Goal: Transaction & Acquisition: Purchase product/service

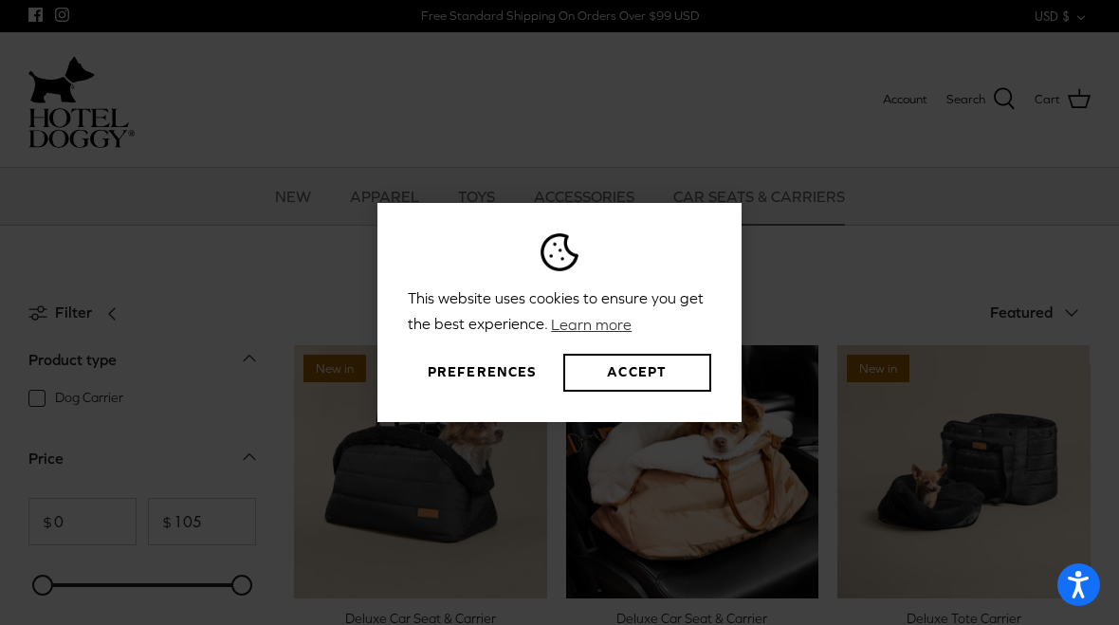
click at [879, 249] on div "This website uses cookies to ensure you get the best experience. Learn more Pre…" at bounding box center [559, 312] width 1119 height 625
click at [817, 293] on div "This website uses cookies to ensure you get the best experience. Learn more Pre…" at bounding box center [559, 312] width 1119 height 625
click at [869, 262] on div "This website uses cookies to ensure you get the best experience. Learn more Pre…" at bounding box center [559, 312] width 1119 height 625
click at [638, 378] on button "Accept" at bounding box center [638, 373] width 148 height 38
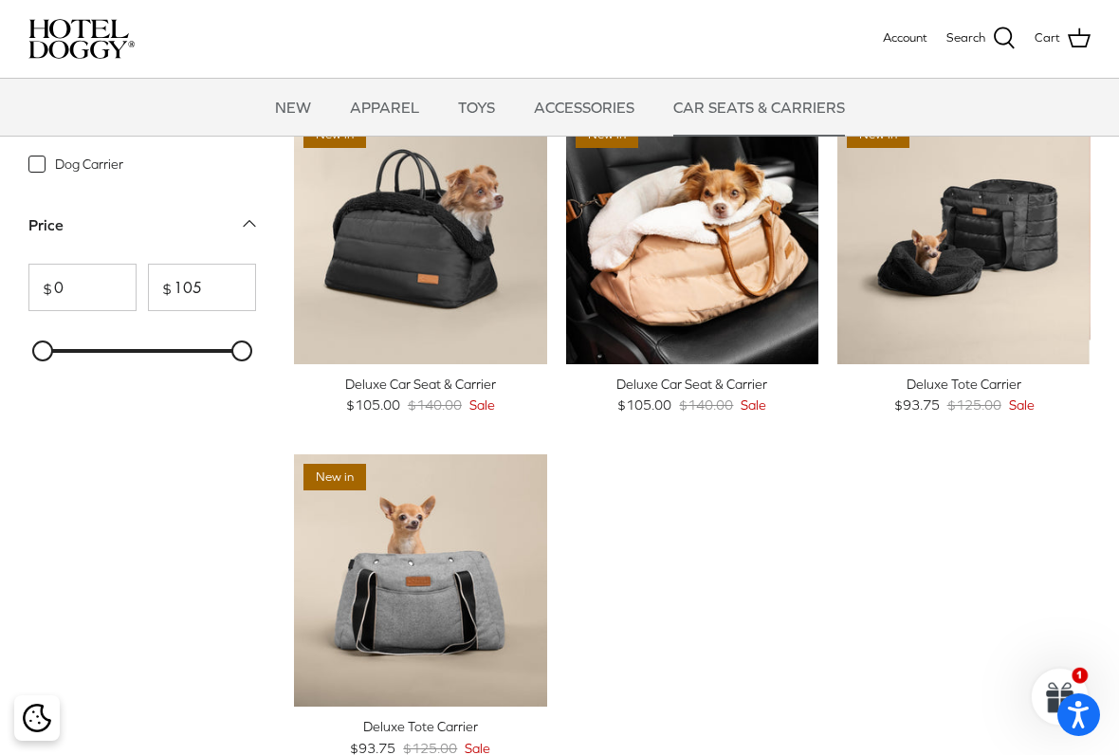
scroll to position [44, 0]
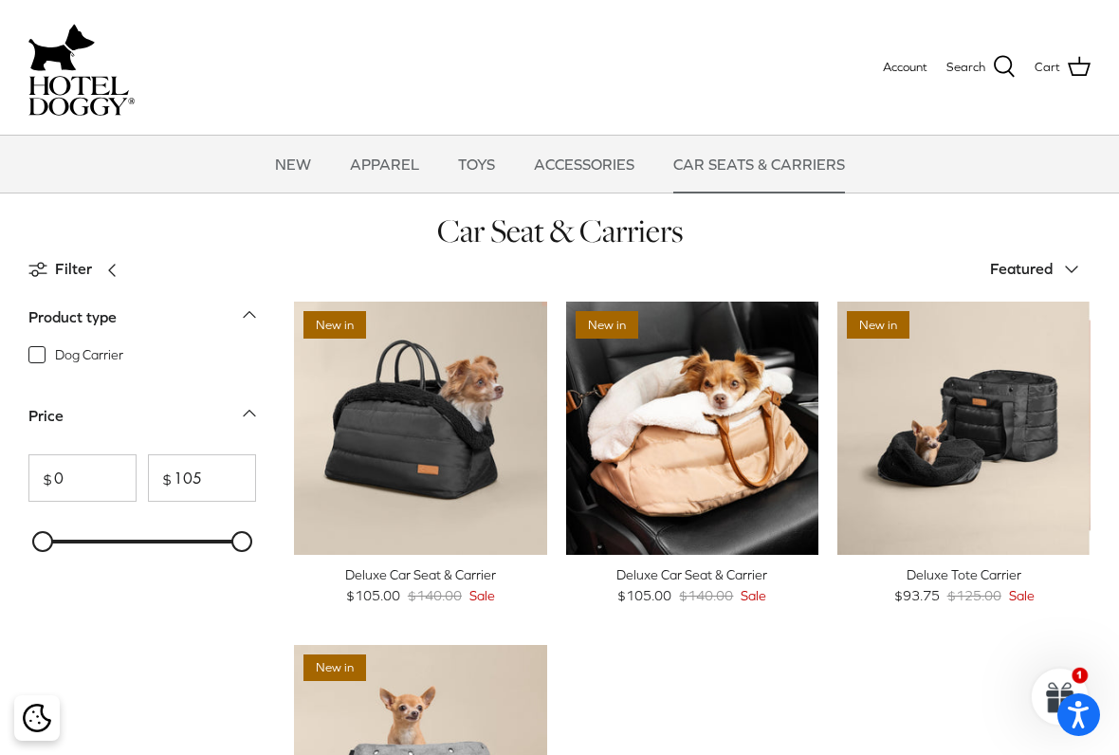
click at [730, 424] on img "Deluxe Car Seat & Carrier" at bounding box center [692, 428] width 253 height 253
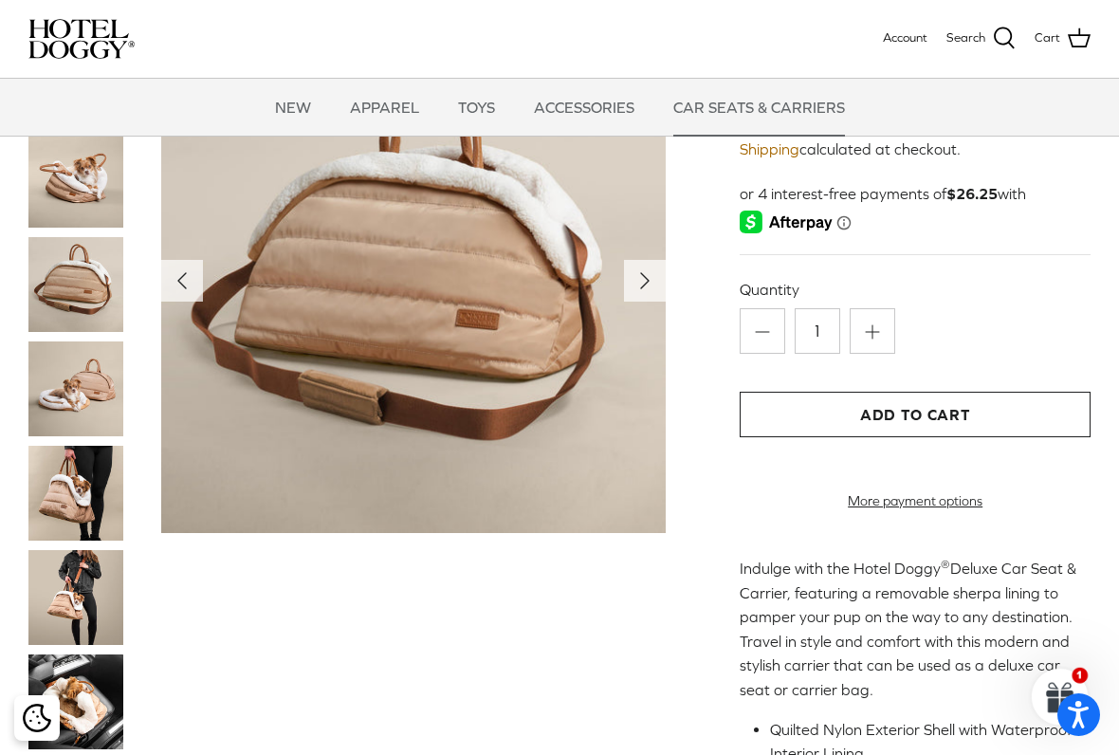
scroll to position [123, 0]
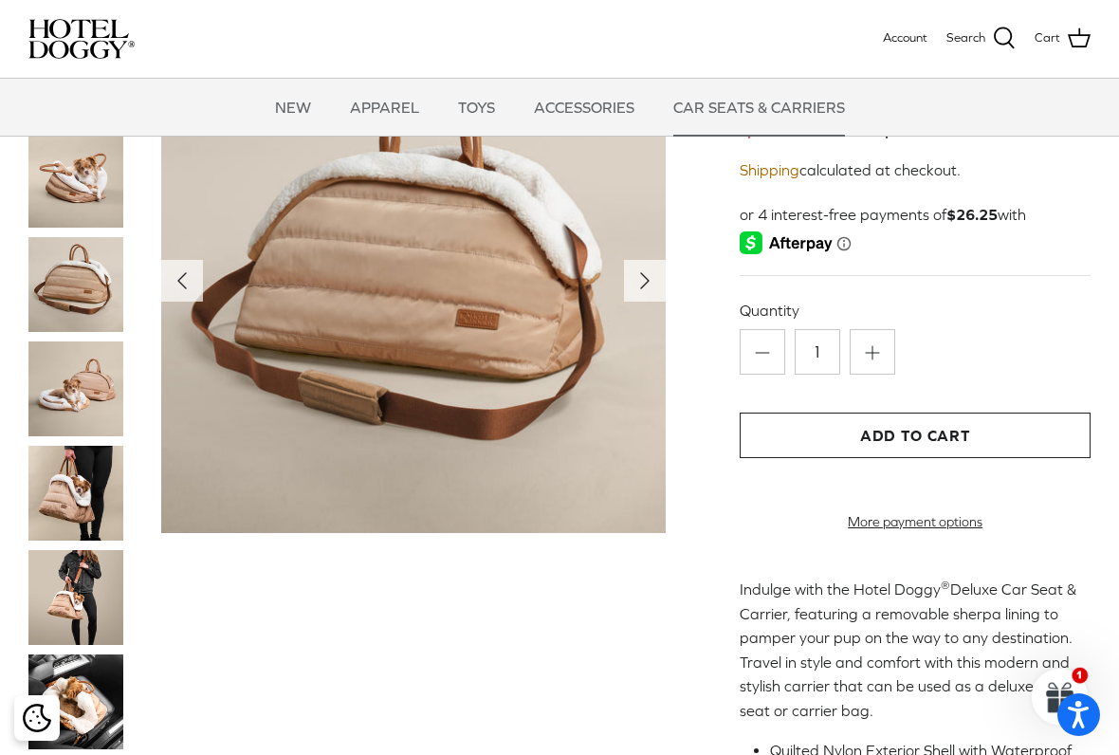
click at [645, 275] on icon "Right" at bounding box center [645, 281] width 30 height 30
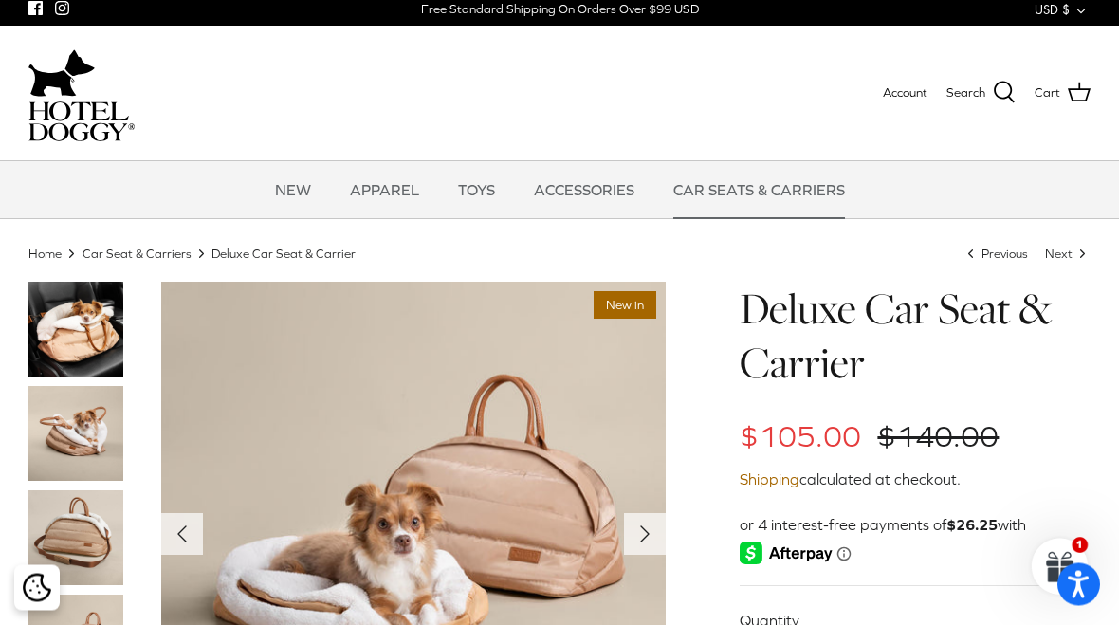
scroll to position [0, 0]
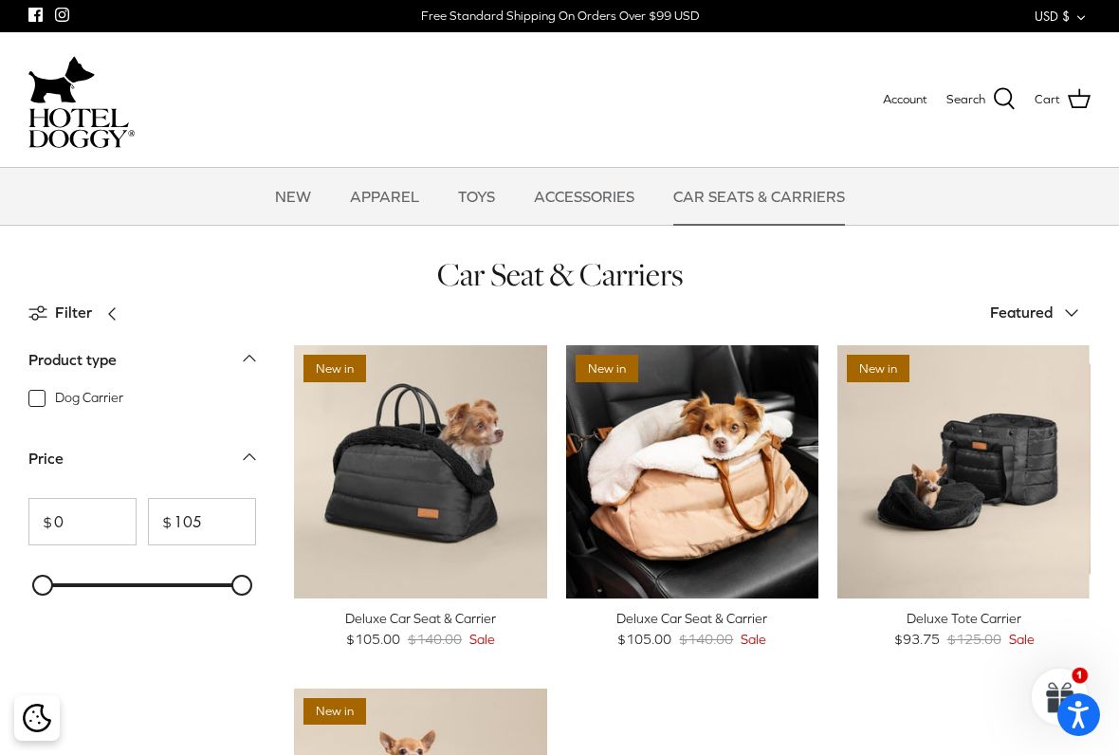
click at [712, 476] on img "Deluxe Car Seat & Carrier" at bounding box center [692, 471] width 253 height 253
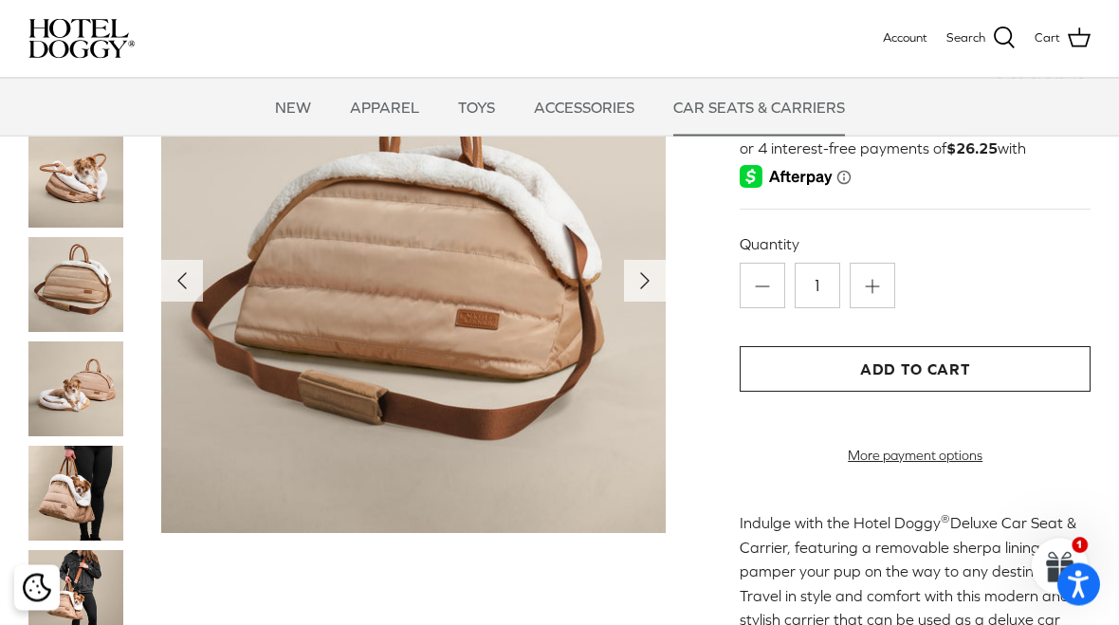
scroll to position [187, 0]
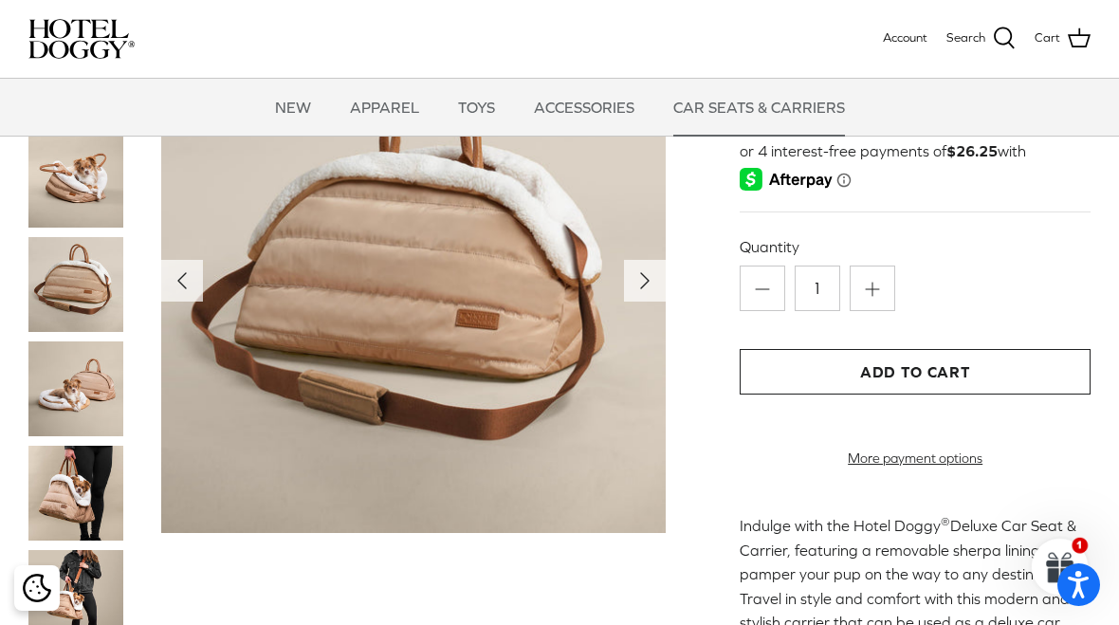
click at [638, 283] on icon "Right" at bounding box center [645, 281] width 30 height 30
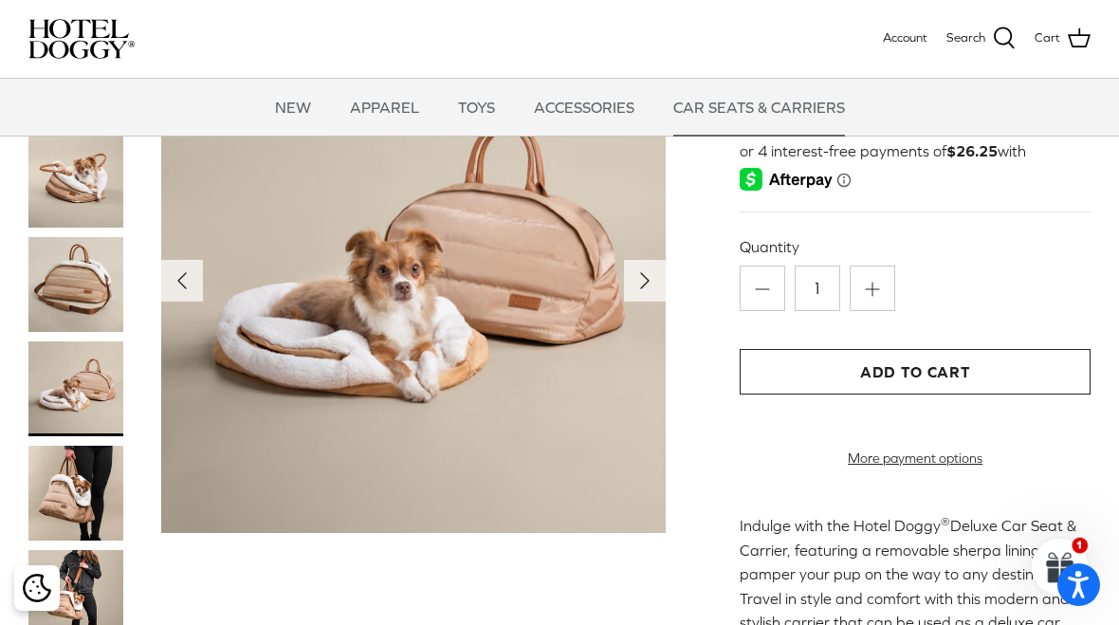
click at [647, 278] on icon "Right" at bounding box center [645, 281] width 30 height 30
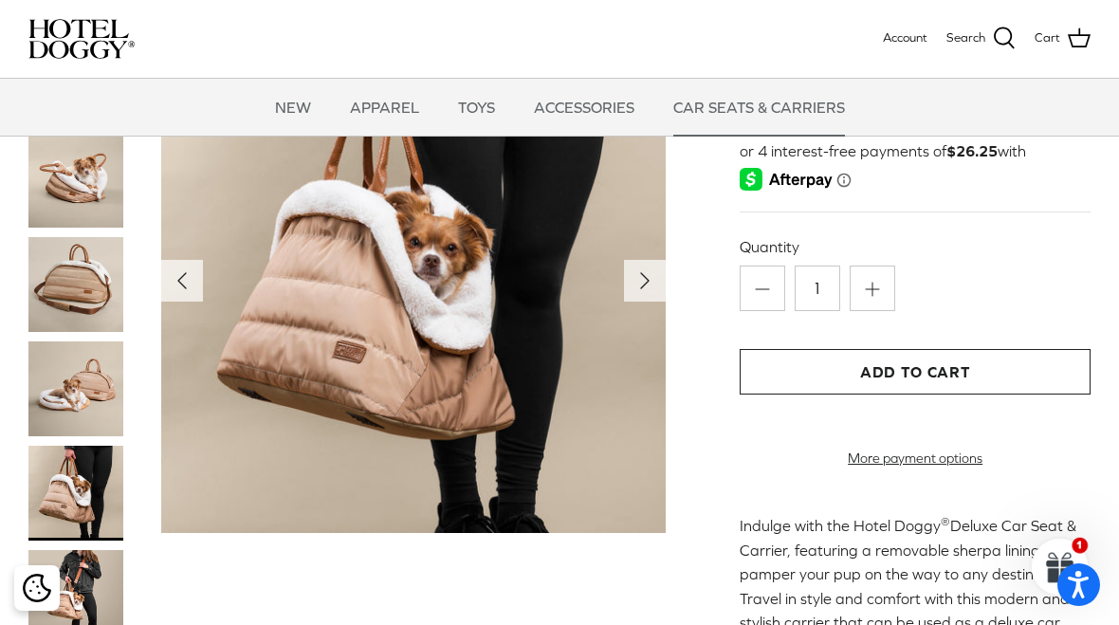
click at [647, 275] on icon "Right" at bounding box center [645, 281] width 30 height 30
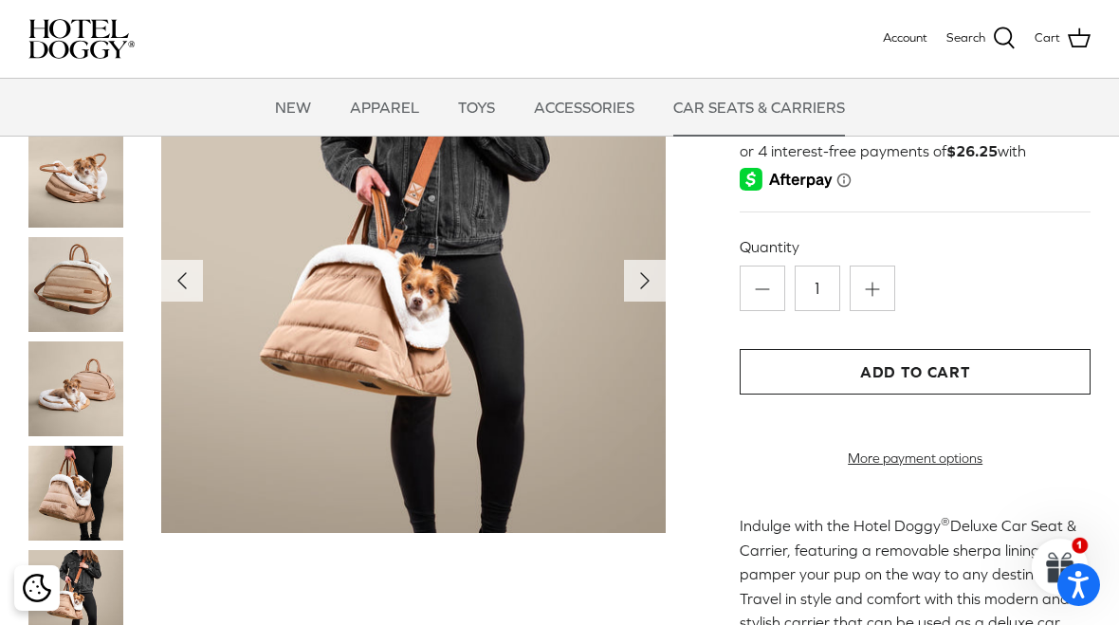
click at [648, 279] on icon "Right" at bounding box center [645, 281] width 30 height 30
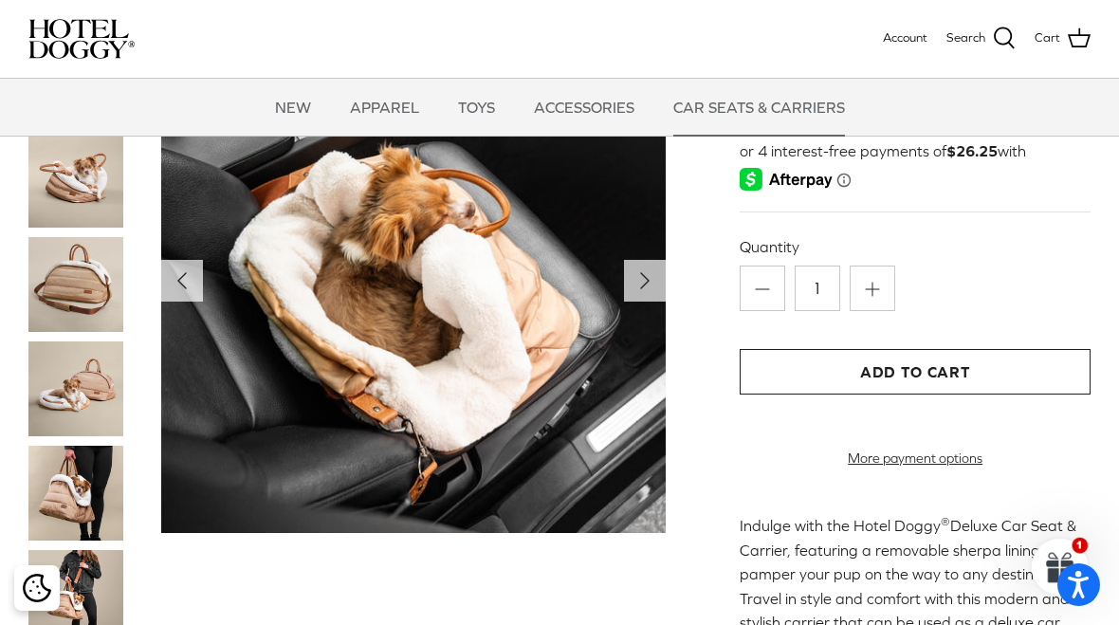
click at [651, 280] on icon "Right" at bounding box center [645, 281] width 30 height 30
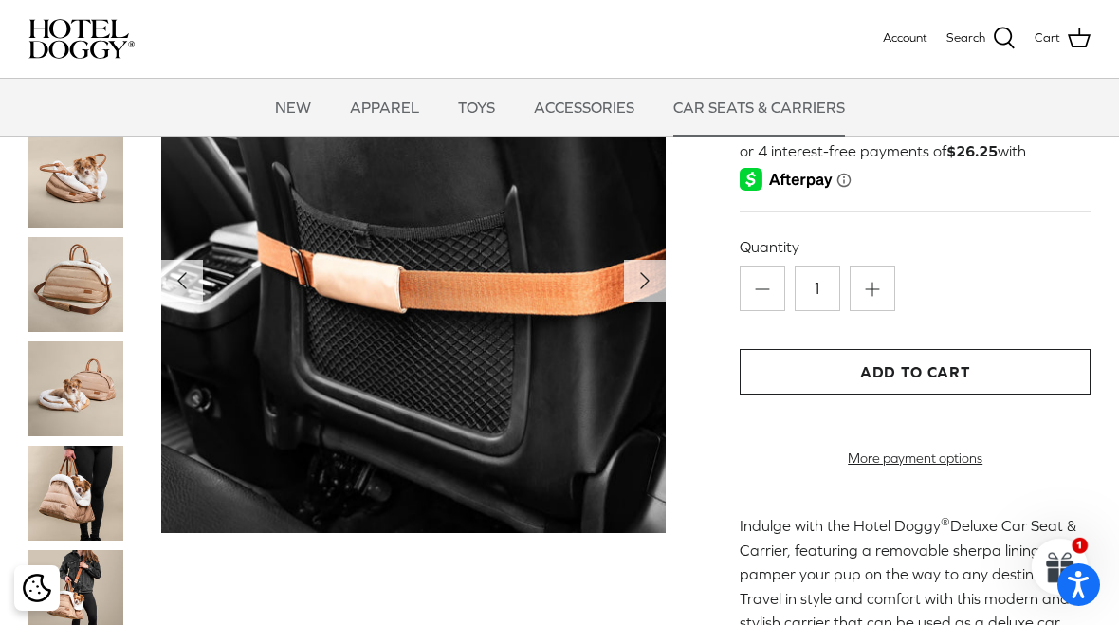
click at [638, 290] on icon "Right" at bounding box center [645, 281] width 30 height 30
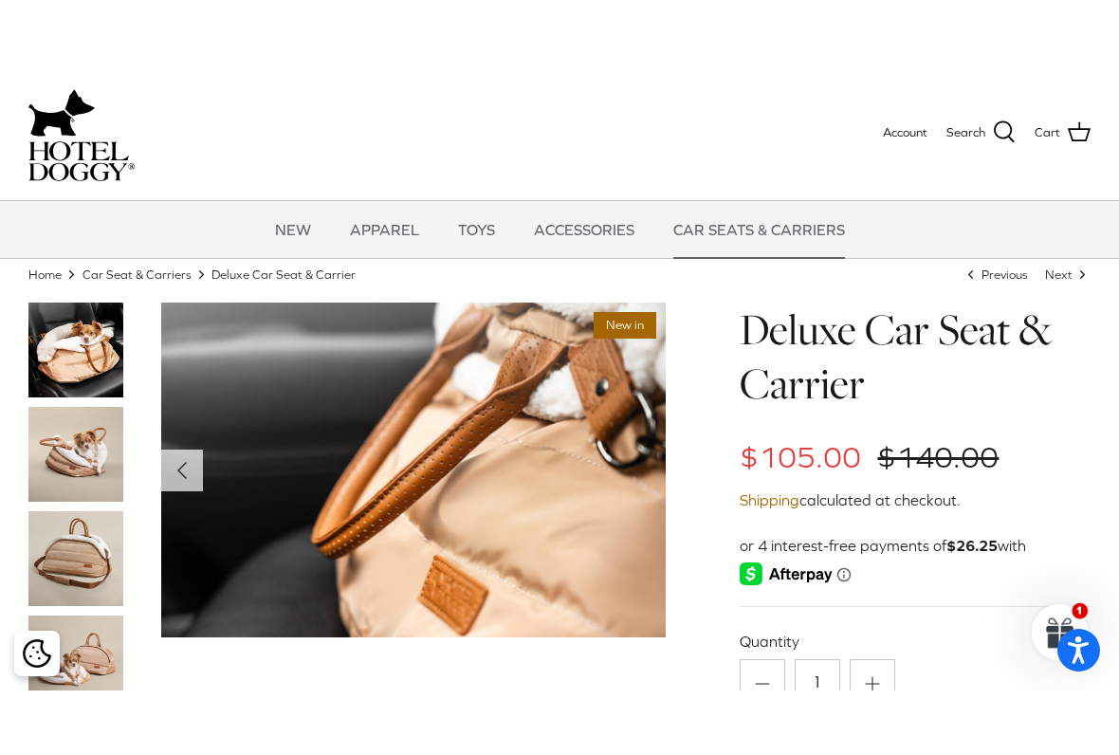
scroll to position [0, 0]
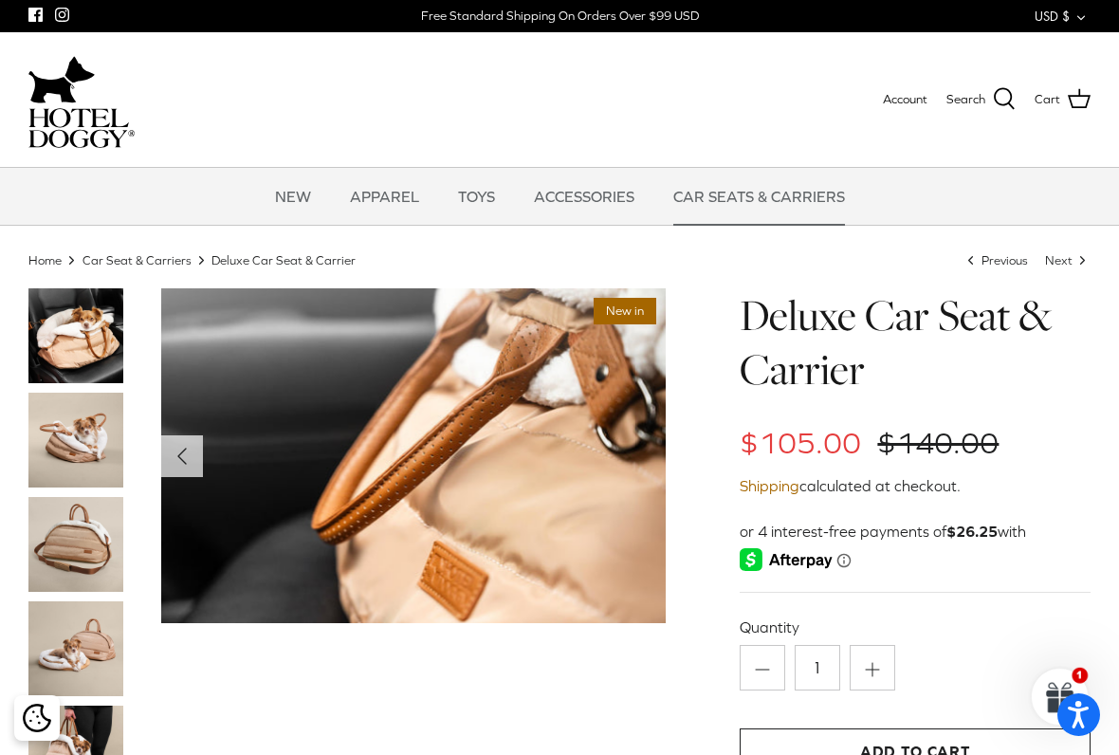
click at [93, 352] on img at bounding box center [75, 335] width 95 height 95
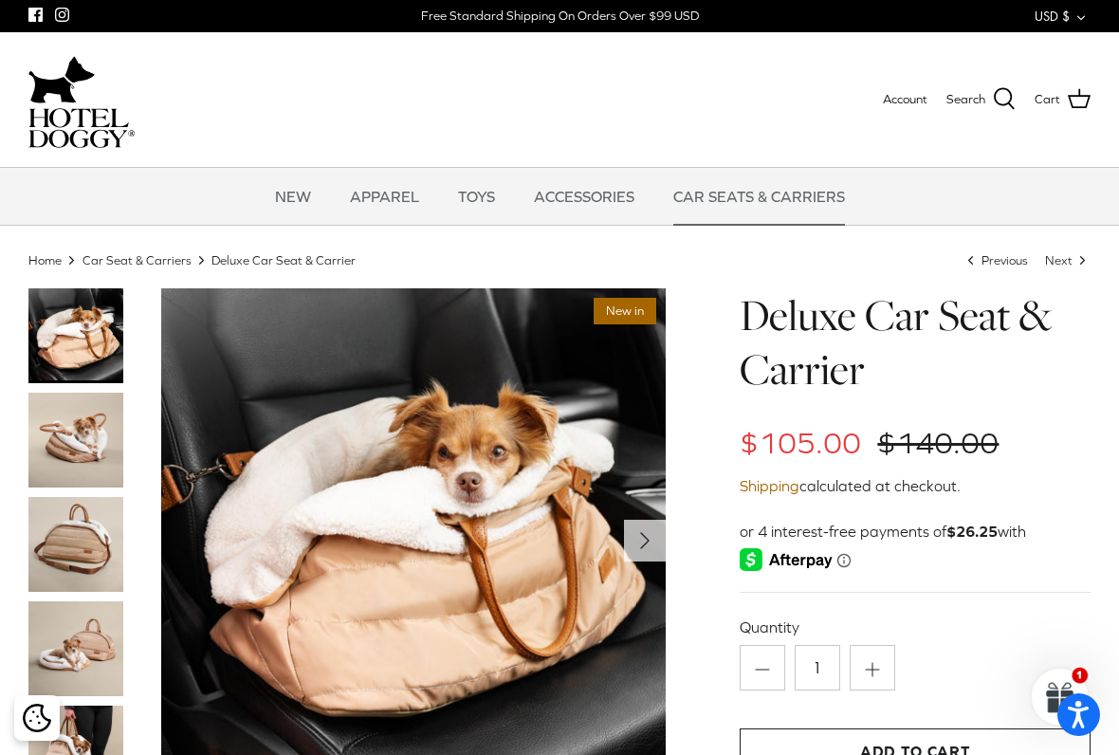
click at [92, 460] on img at bounding box center [75, 440] width 95 height 95
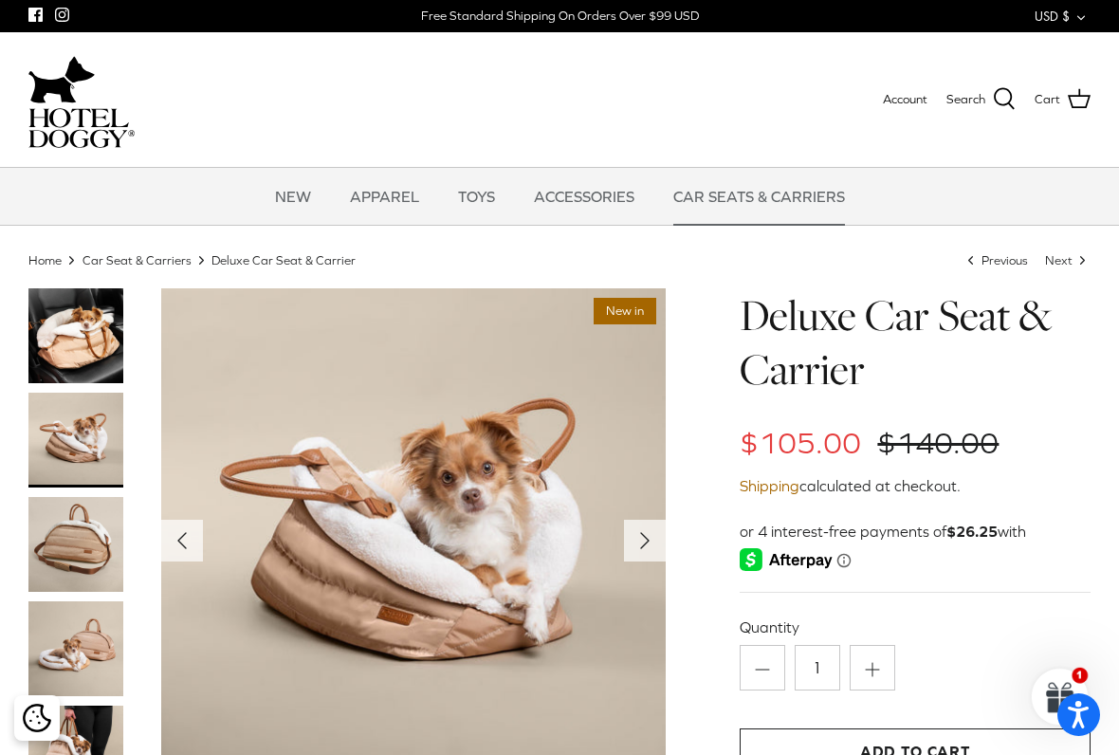
click at [90, 553] on img at bounding box center [75, 544] width 95 height 95
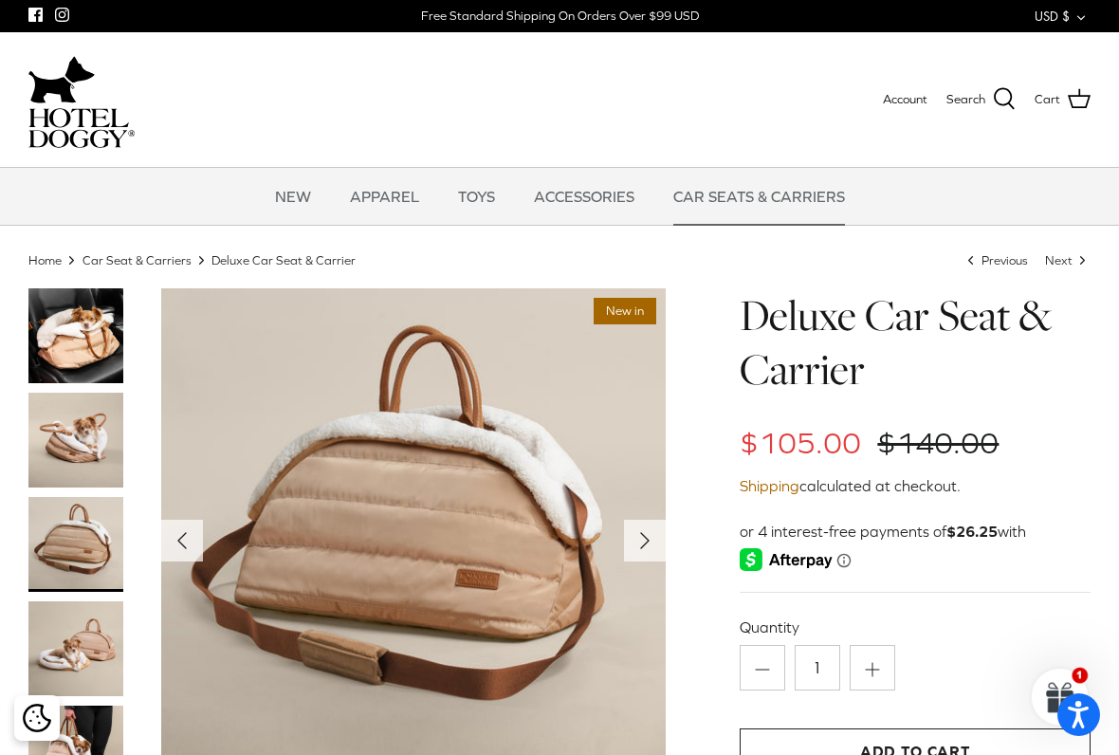
click at [93, 624] on img at bounding box center [75, 648] width 95 height 95
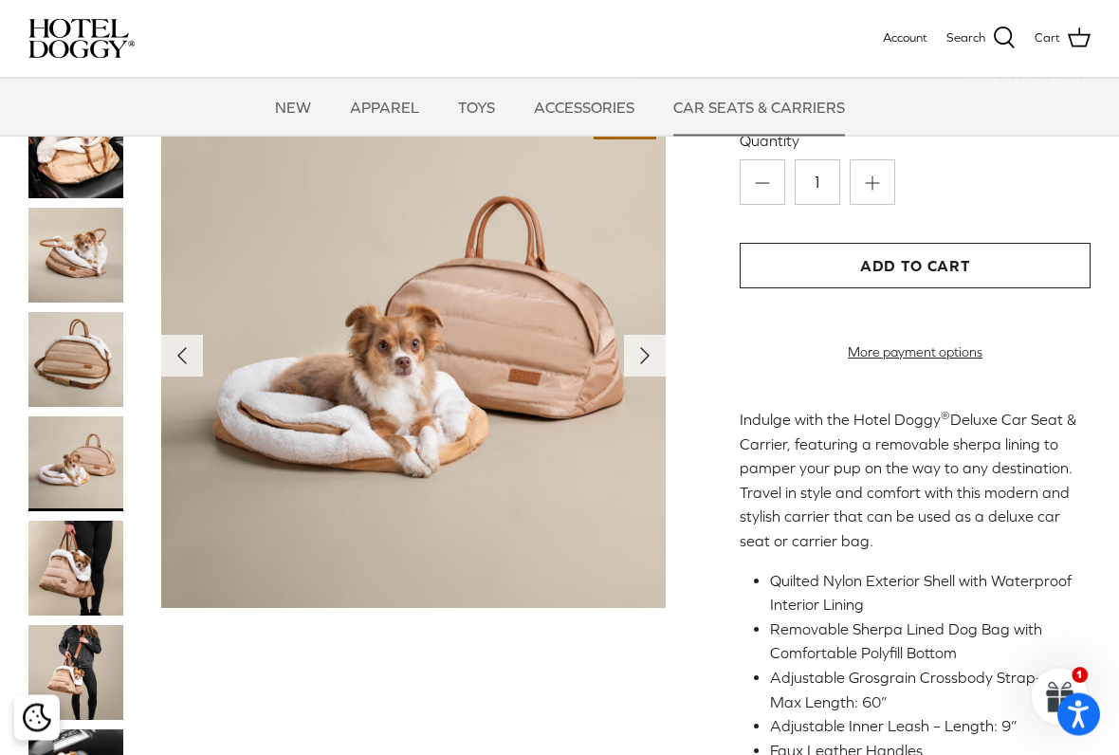
scroll to position [293, 0]
click at [92, 585] on img at bounding box center [75, 568] width 95 height 95
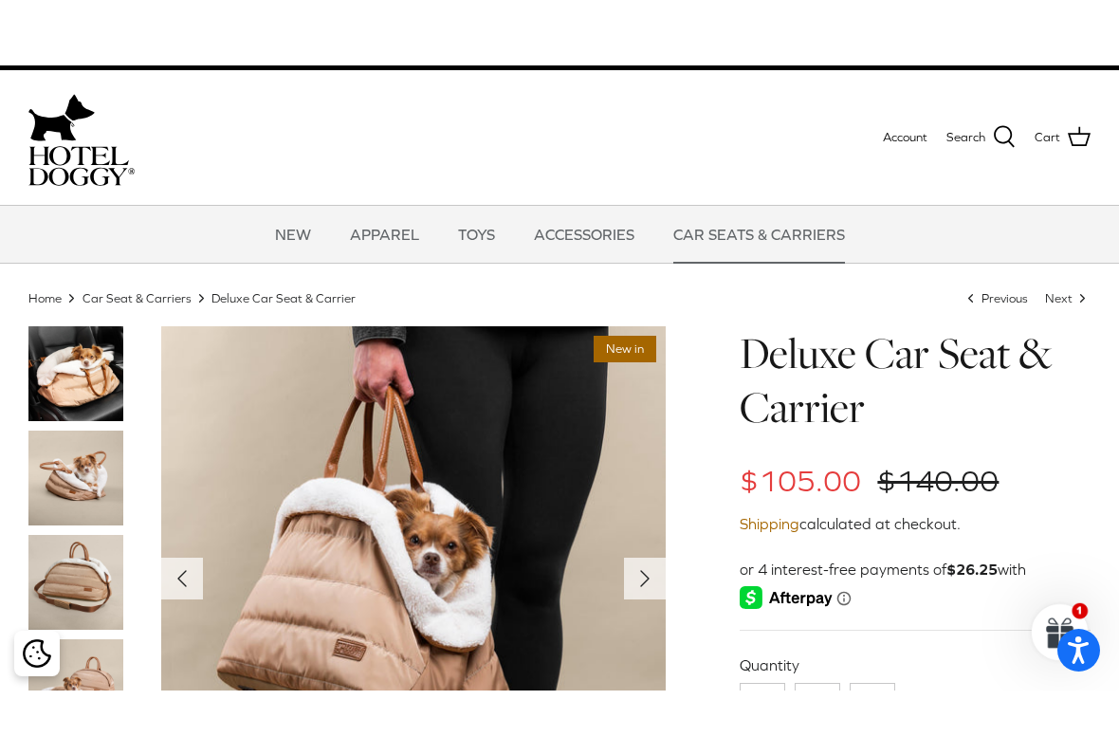
scroll to position [0, 0]
